Goal: Information Seeking & Learning: Learn about a topic

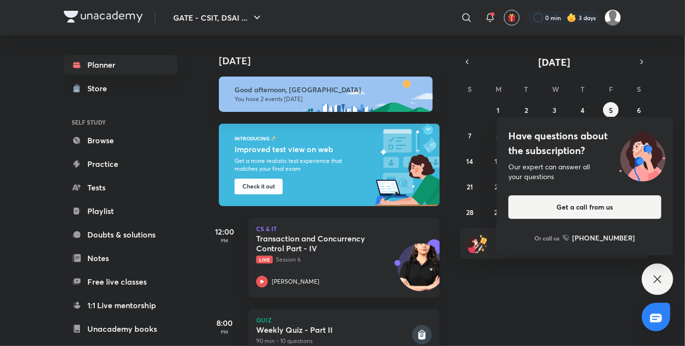
click at [659, 282] on icon at bounding box center [658, 279] width 12 height 12
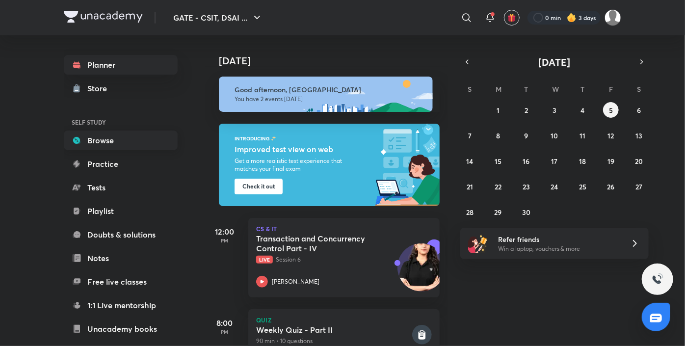
click at [105, 141] on link "Browse" at bounding box center [121, 141] width 114 height 20
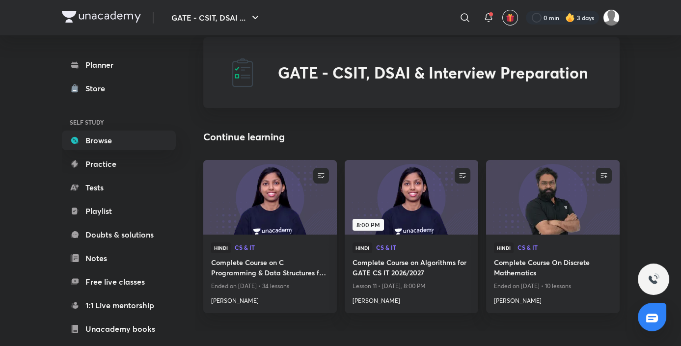
scroll to position [16, 0]
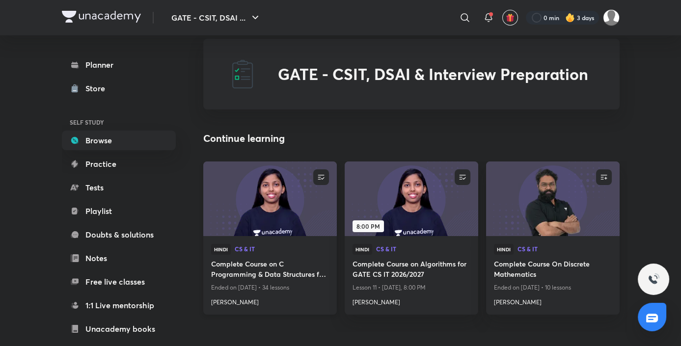
click at [271, 207] on img at bounding box center [270, 199] width 136 height 76
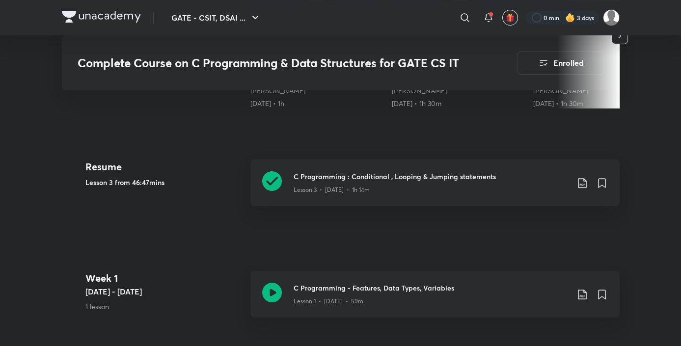
scroll to position [419, 0]
click at [272, 179] on icon at bounding box center [272, 181] width 20 height 20
